Goal: Information Seeking & Learning: Learn about a topic

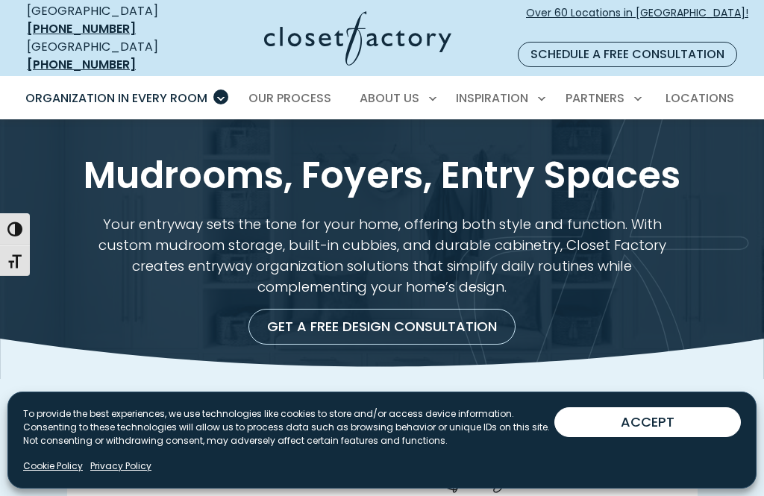
click at [654, 436] on button "ACCEPT" at bounding box center [647, 422] width 187 height 30
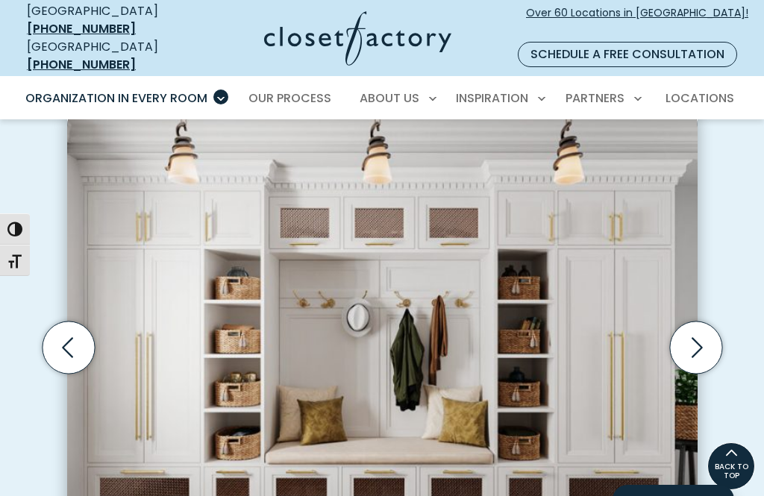
scroll to position [405, 0]
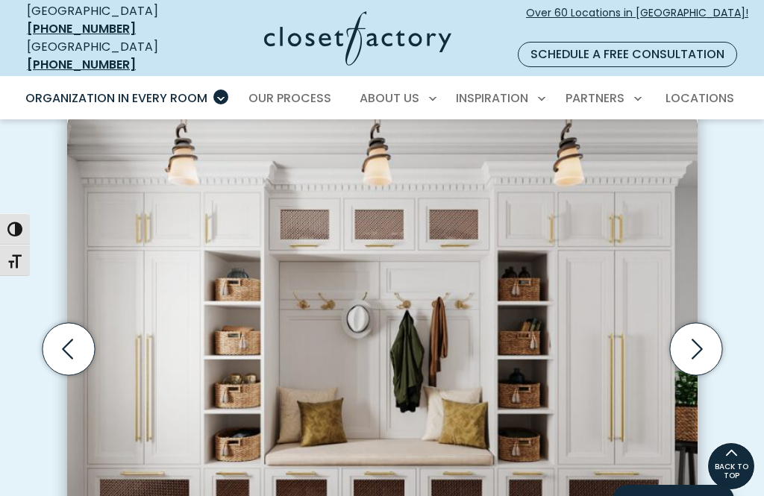
click at [72, 325] on icon "Previous slide" at bounding box center [68, 349] width 52 height 52
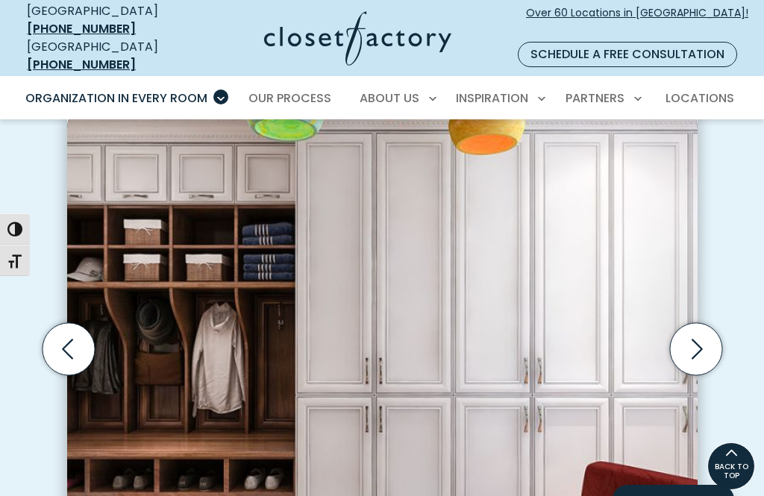
click at [69, 337] on icon "Previous slide" at bounding box center [68, 349] width 52 height 52
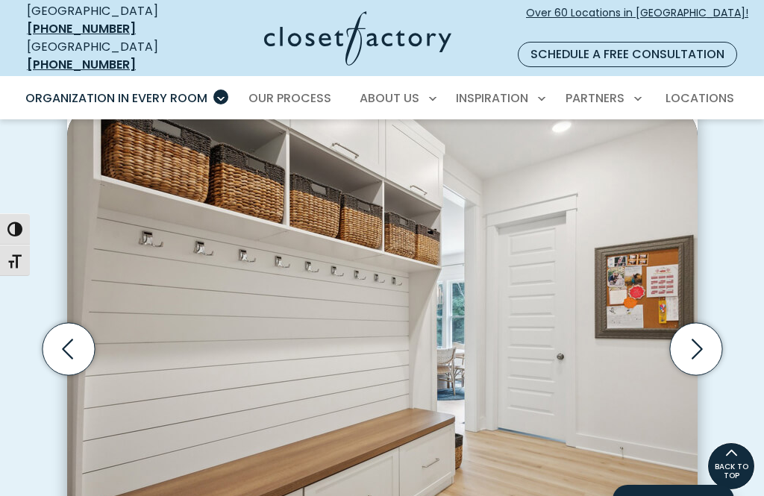
click at [70, 339] on icon "Previous slide" at bounding box center [67, 349] width 11 height 20
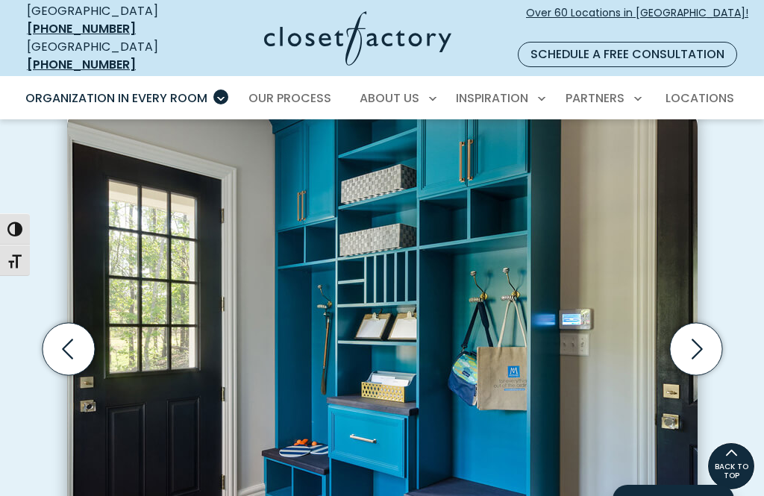
click at [72, 339] on icon "Previous slide" at bounding box center [68, 349] width 52 height 52
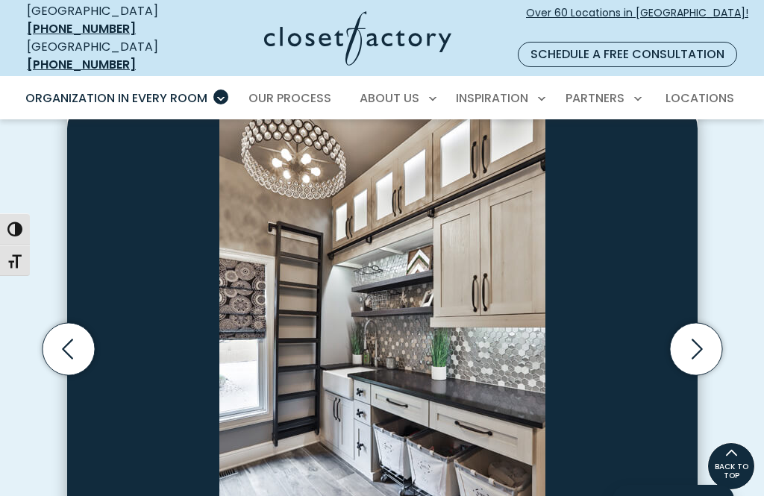
click at [70, 330] on icon "Previous slide" at bounding box center [68, 349] width 52 height 52
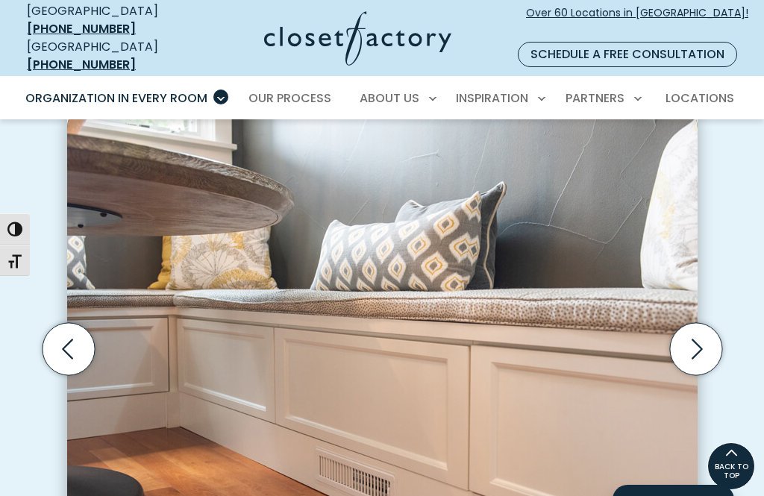
click at [69, 326] on icon "Previous slide" at bounding box center [68, 349] width 52 height 52
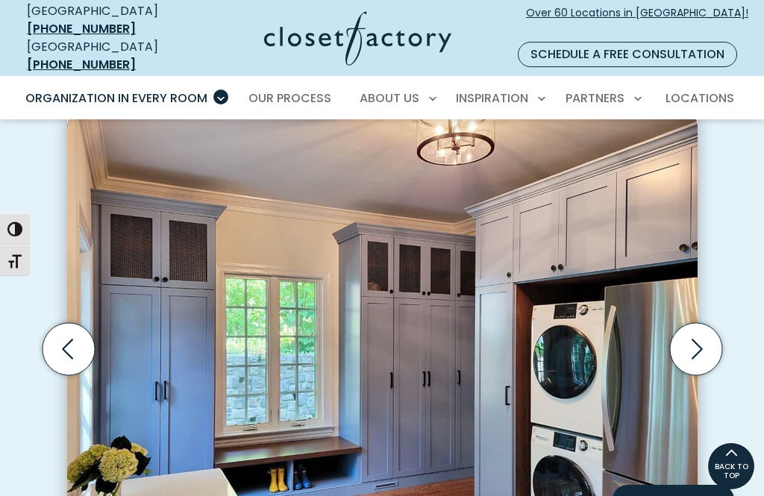
click at [72, 326] on icon "Previous slide" at bounding box center [68, 349] width 52 height 52
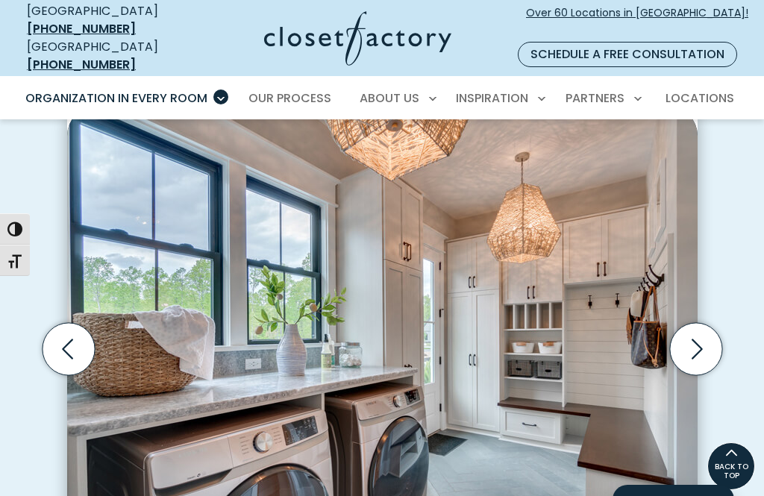
click at [72, 331] on icon "Previous slide" at bounding box center [68, 349] width 52 height 52
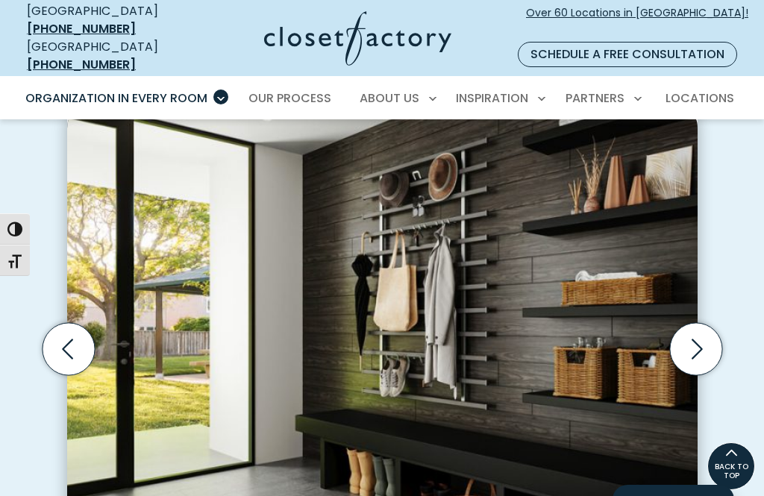
click at [71, 330] on icon "Previous slide" at bounding box center [68, 349] width 52 height 52
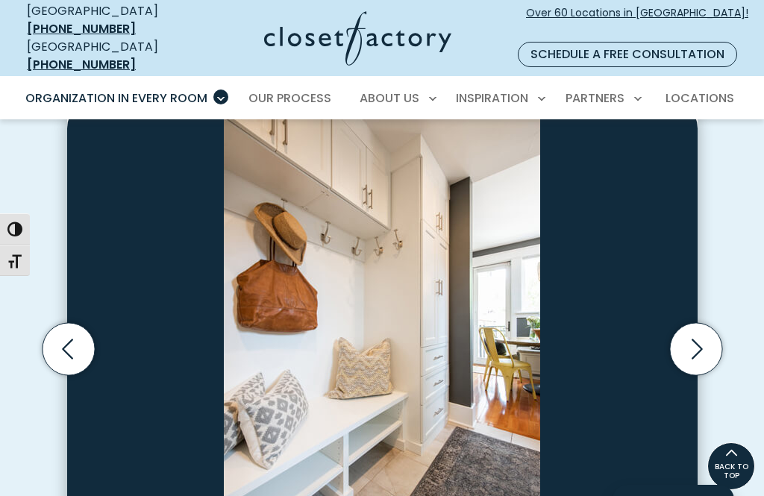
click at [69, 339] on icon "Previous slide" at bounding box center [67, 349] width 11 height 20
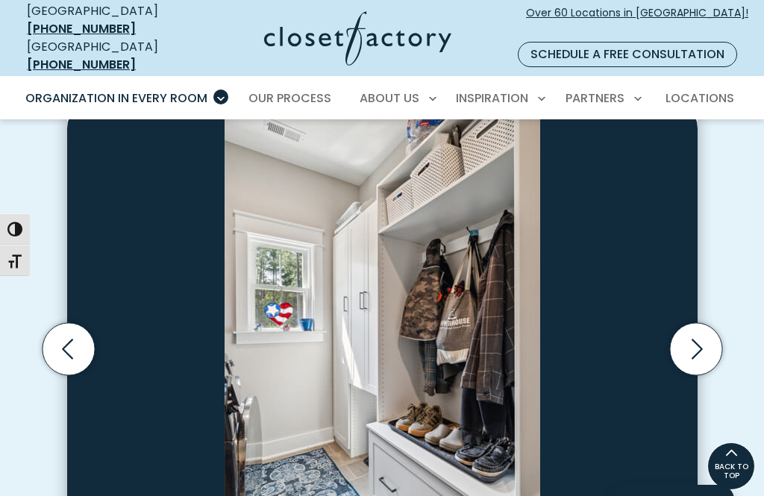
click at [71, 328] on icon "Previous slide" at bounding box center [68, 349] width 52 height 52
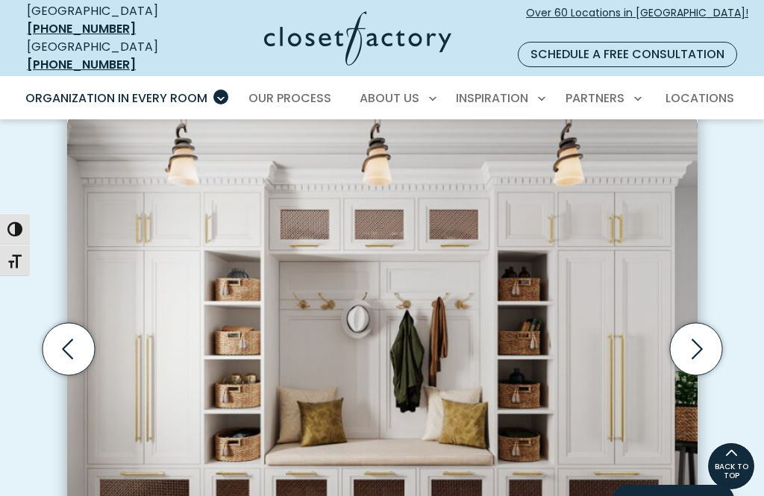
click at [75, 340] on icon "Previous slide" at bounding box center [68, 349] width 52 height 52
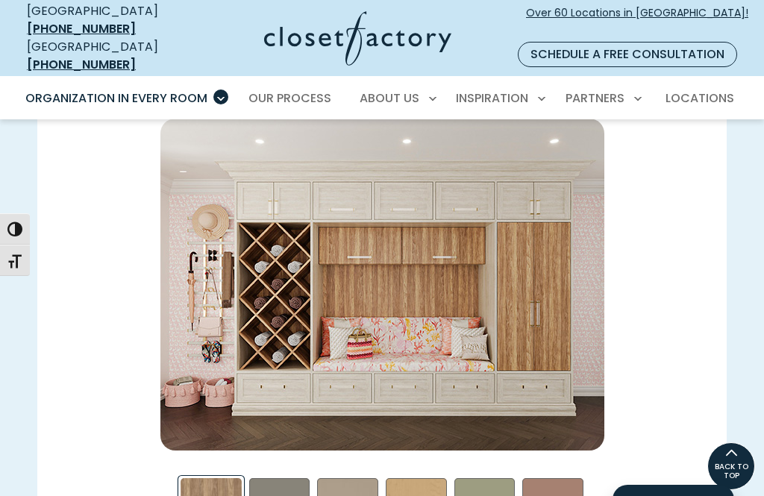
scroll to position [2043, 0]
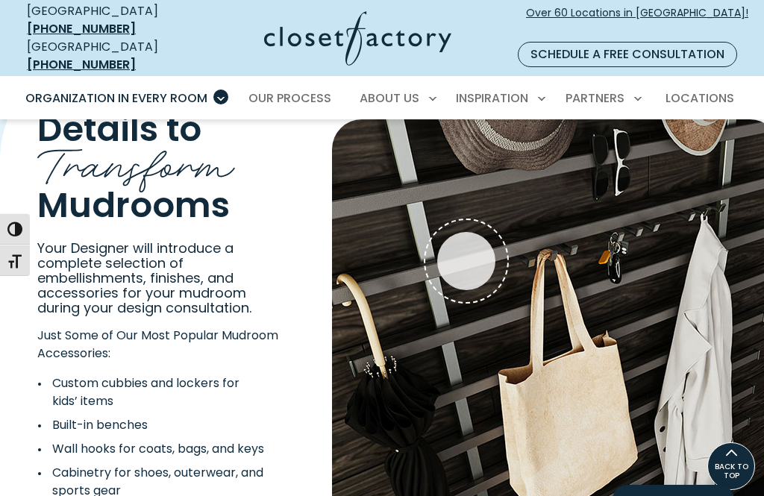
scroll to position [2689, 0]
